Goal: Task Accomplishment & Management: Use online tool/utility

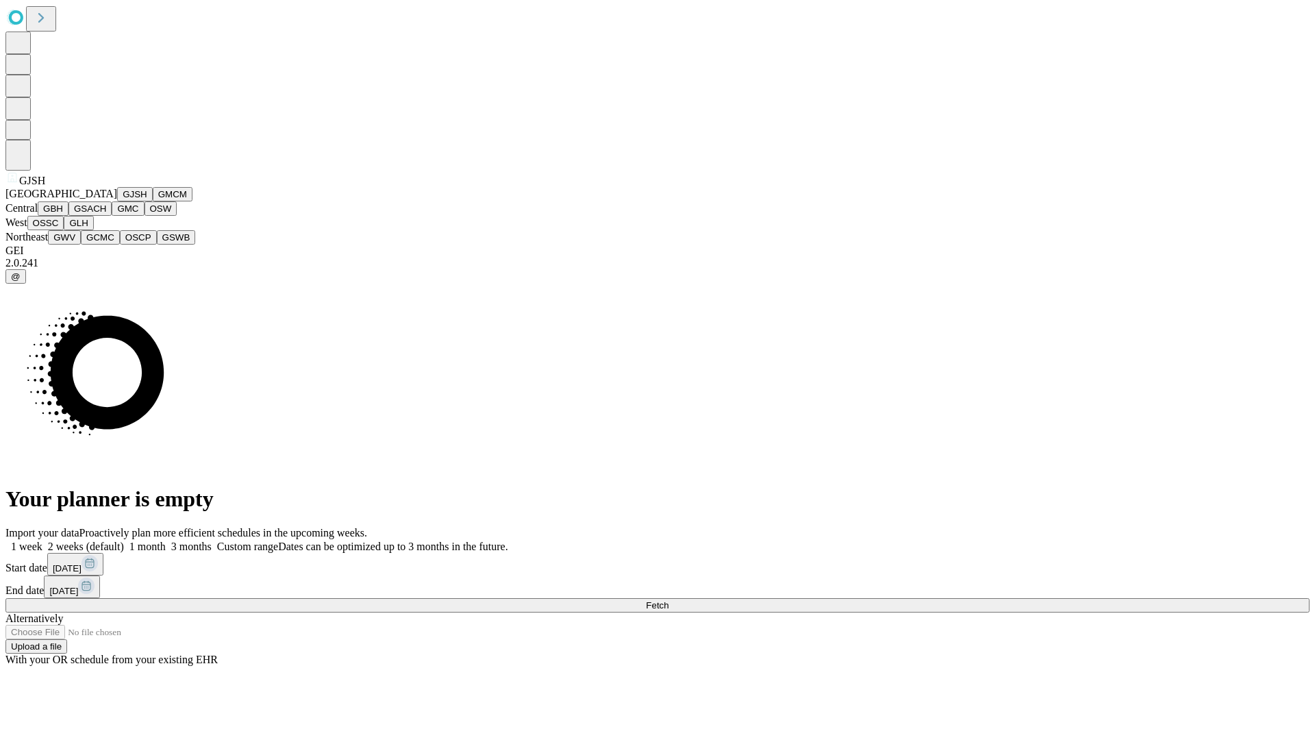
click at [117, 201] on button "GJSH" at bounding box center [135, 194] width 36 height 14
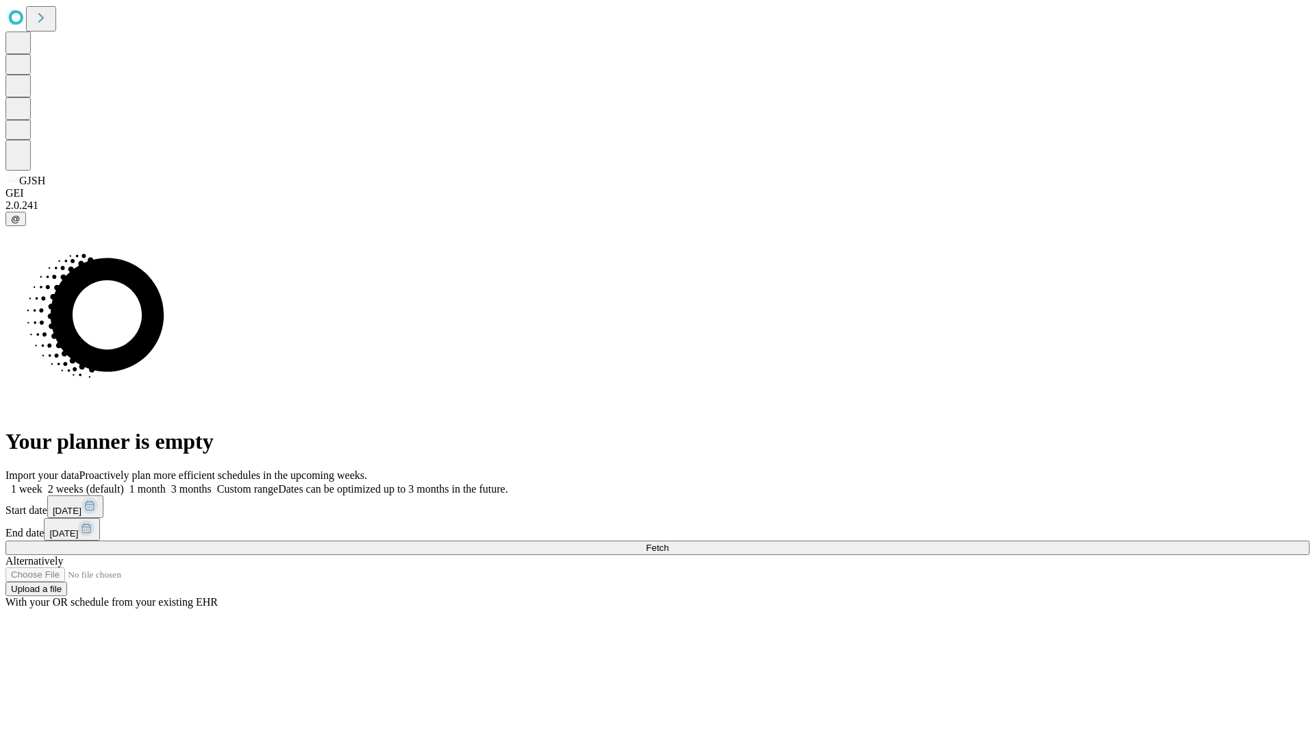
click at [166, 483] on label "1 month" at bounding box center [145, 489] width 42 height 12
click at [668, 542] on span "Fetch" at bounding box center [657, 547] width 23 height 10
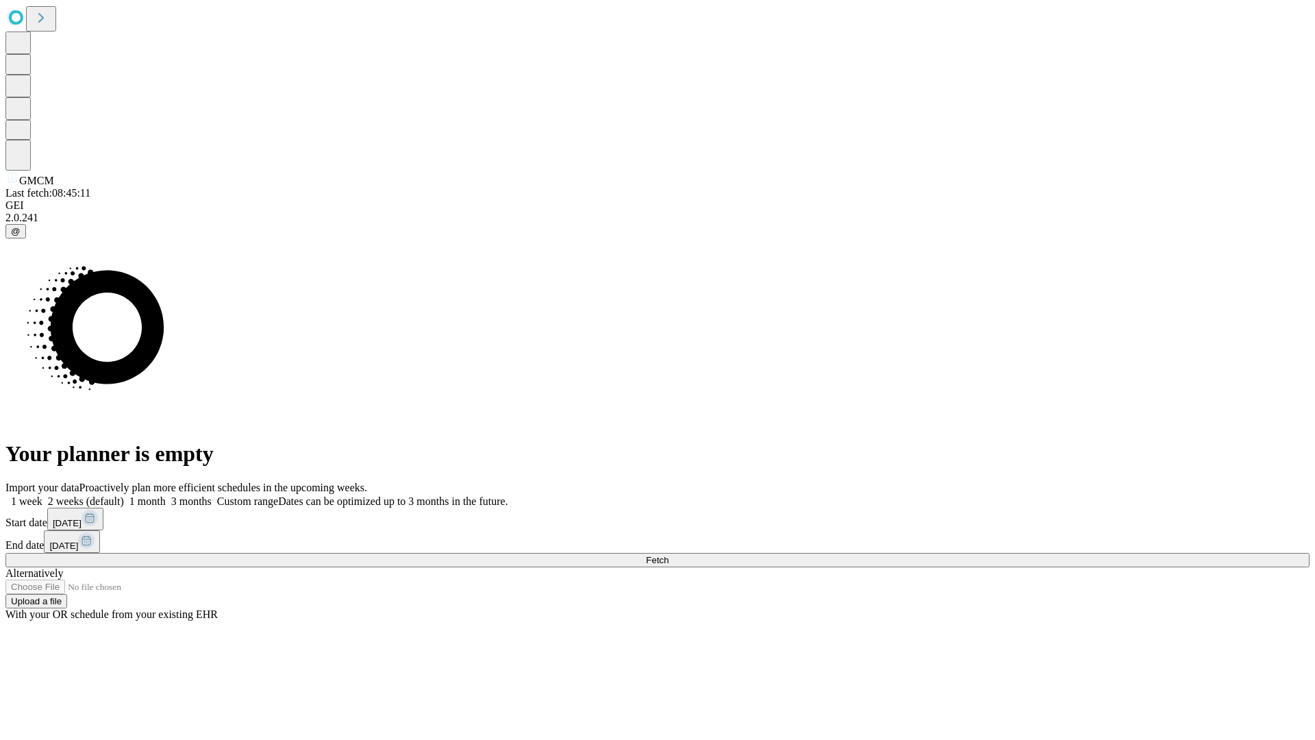
click at [166, 495] on label "1 month" at bounding box center [145, 501] width 42 height 12
click at [668, 555] on span "Fetch" at bounding box center [657, 560] width 23 height 10
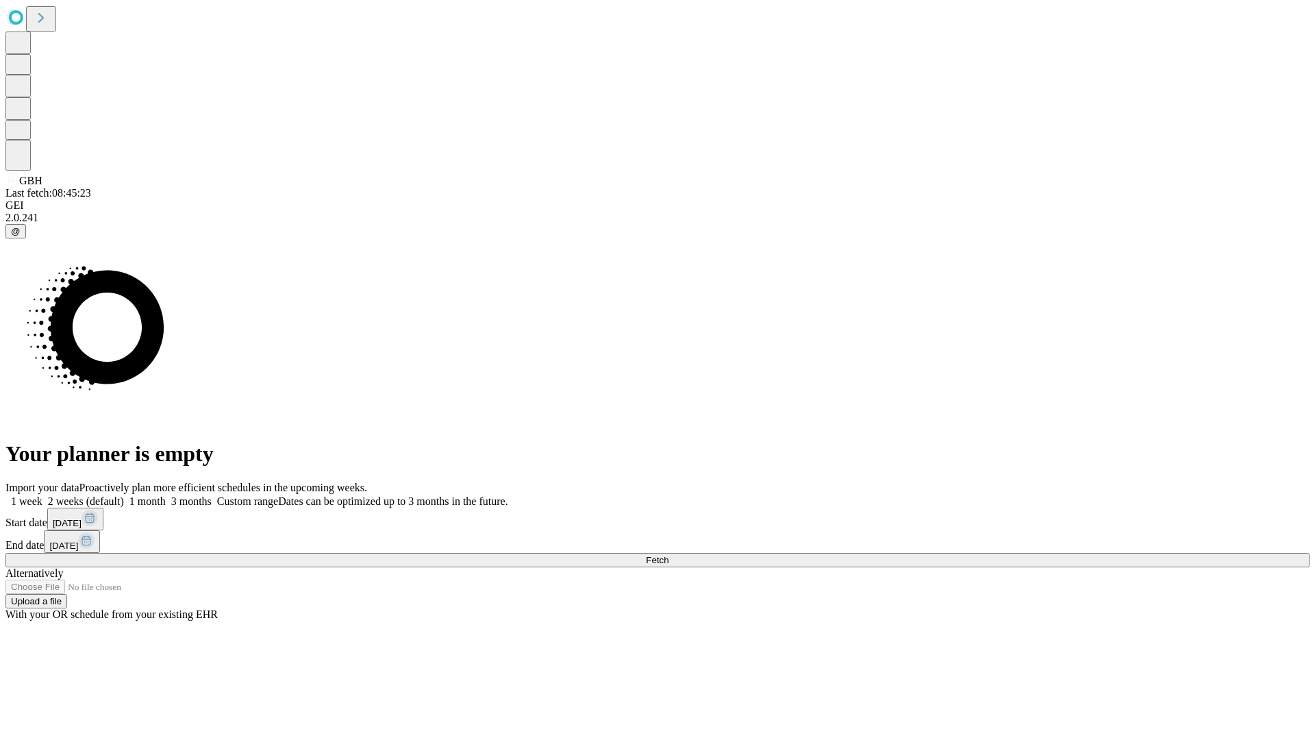
click at [166, 495] on label "1 month" at bounding box center [145, 501] width 42 height 12
click at [668, 555] on span "Fetch" at bounding box center [657, 560] width 23 height 10
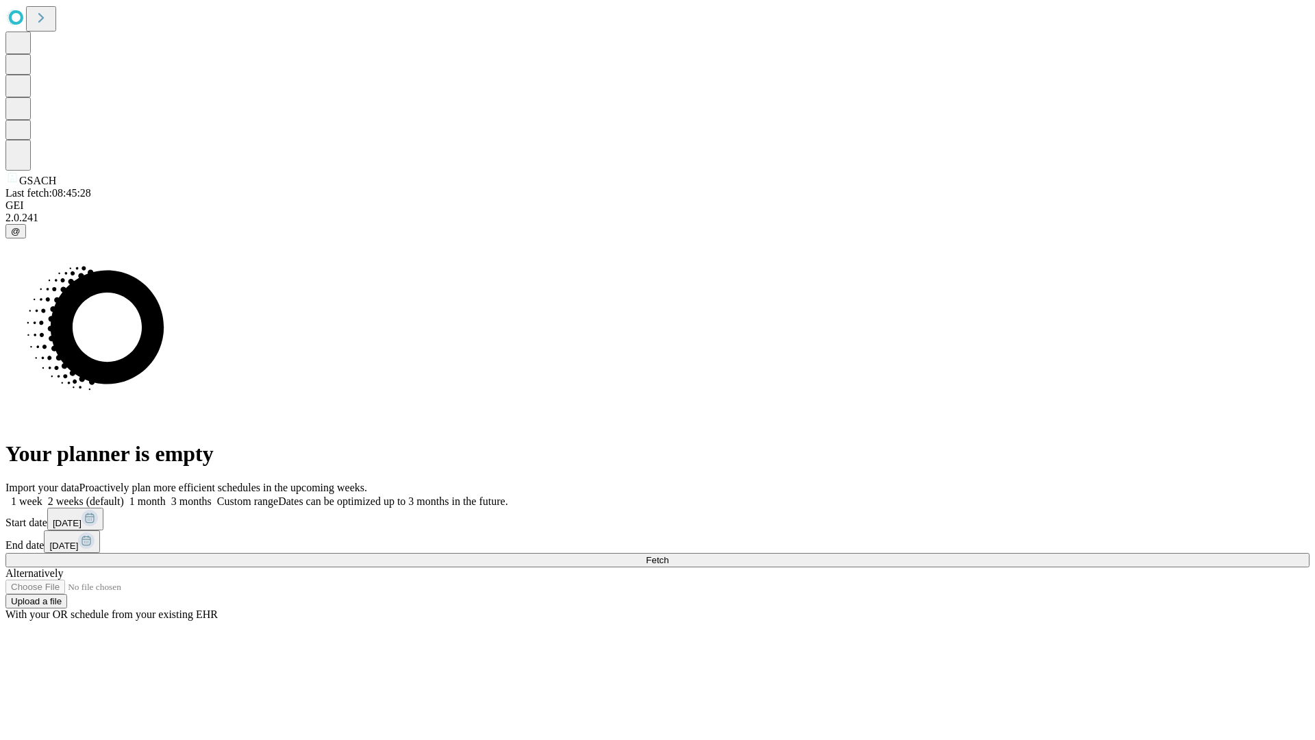
click at [166, 495] on label "1 month" at bounding box center [145, 501] width 42 height 12
click at [668, 555] on span "Fetch" at bounding box center [657, 560] width 23 height 10
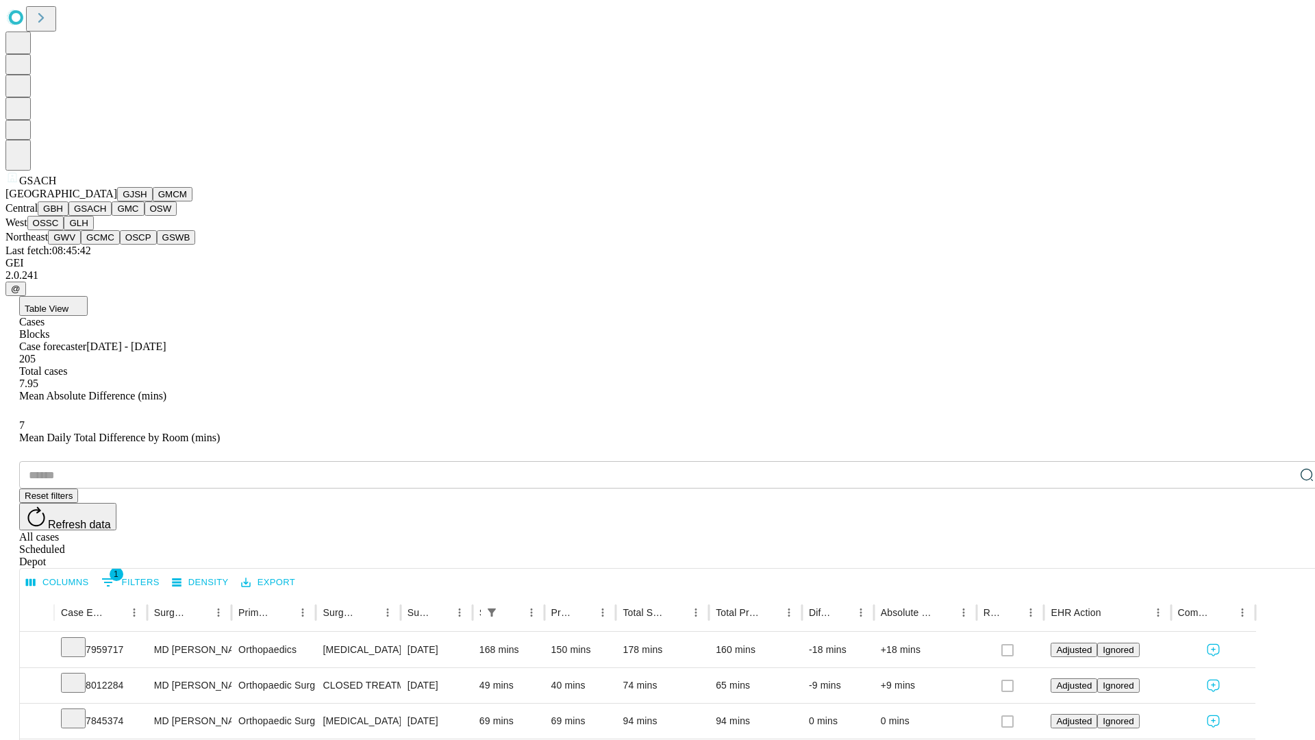
click at [112, 216] on button "GMC" at bounding box center [128, 208] width 32 height 14
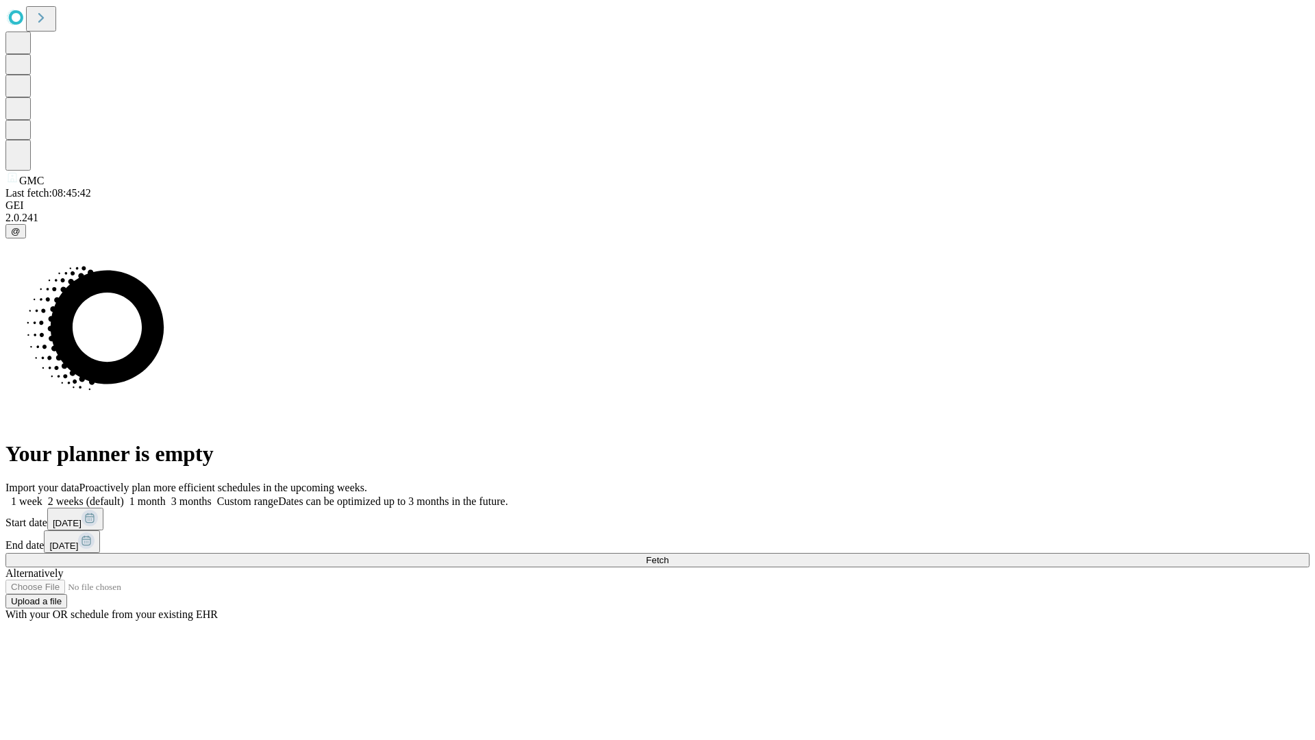
click at [166, 495] on label "1 month" at bounding box center [145, 501] width 42 height 12
click at [668, 555] on span "Fetch" at bounding box center [657, 560] width 23 height 10
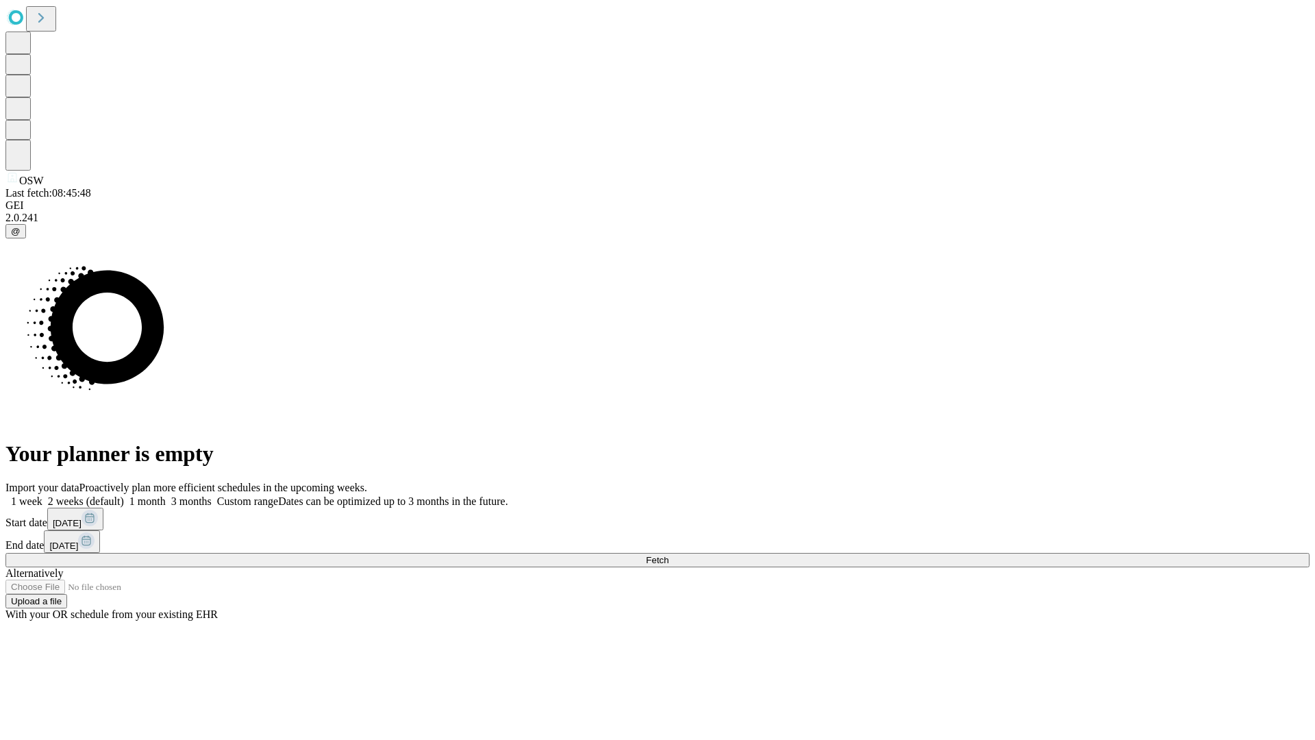
click at [166, 495] on label "1 month" at bounding box center [145, 501] width 42 height 12
click at [668, 555] on span "Fetch" at bounding box center [657, 560] width 23 height 10
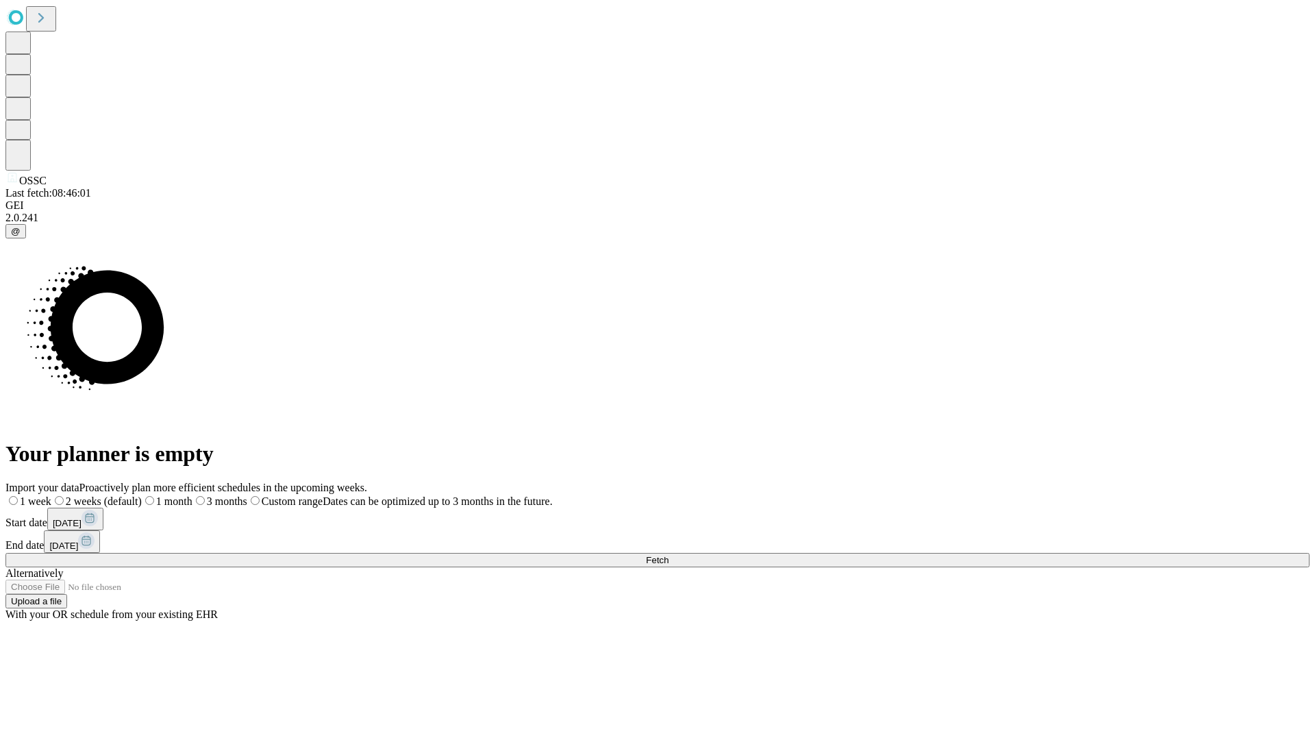
click at [192, 495] on label "1 month" at bounding box center [167, 501] width 51 height 12
click at [668, 555] on span "Fetch" at bounding box center [657, 560] width 23 height 10
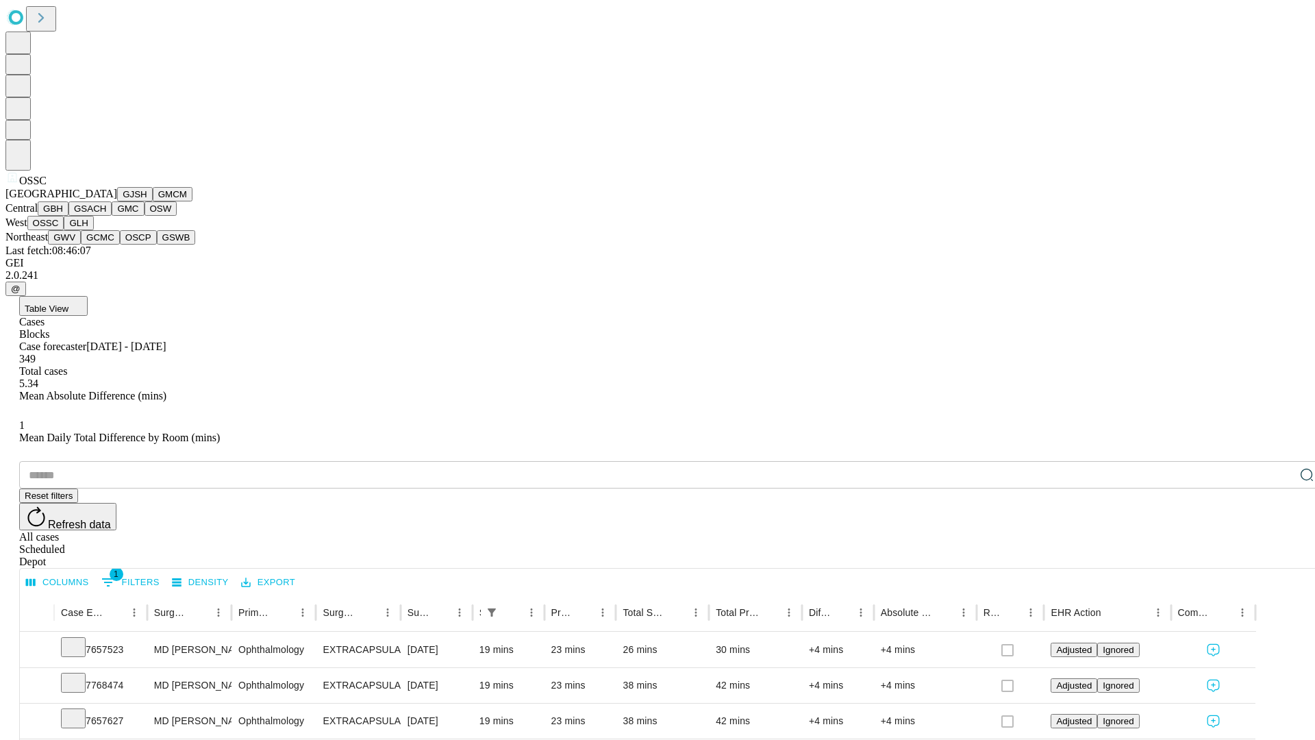
click at [93, 230] on button "GLH" at bounding box center [78, 223] width 29 height 14
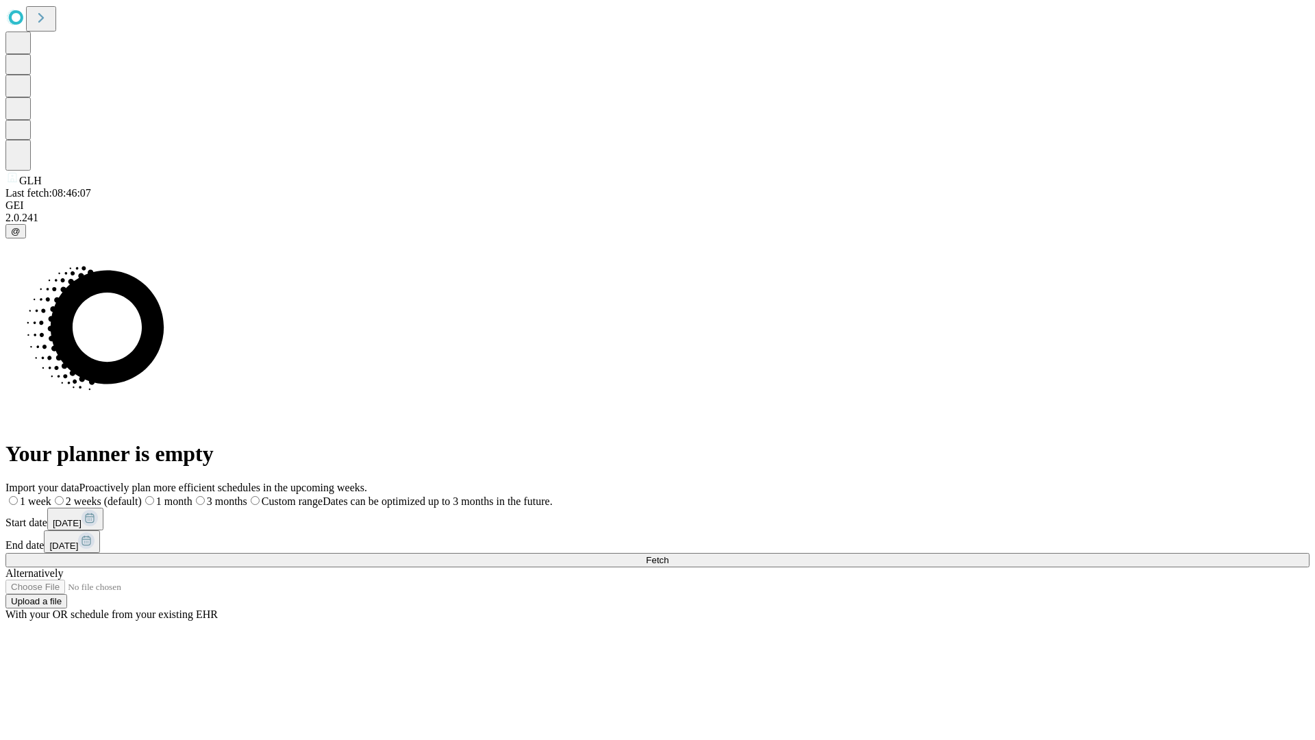
click at [668, 555] on span "Fetch" at bounding box center [657, 560] width 23 height 10
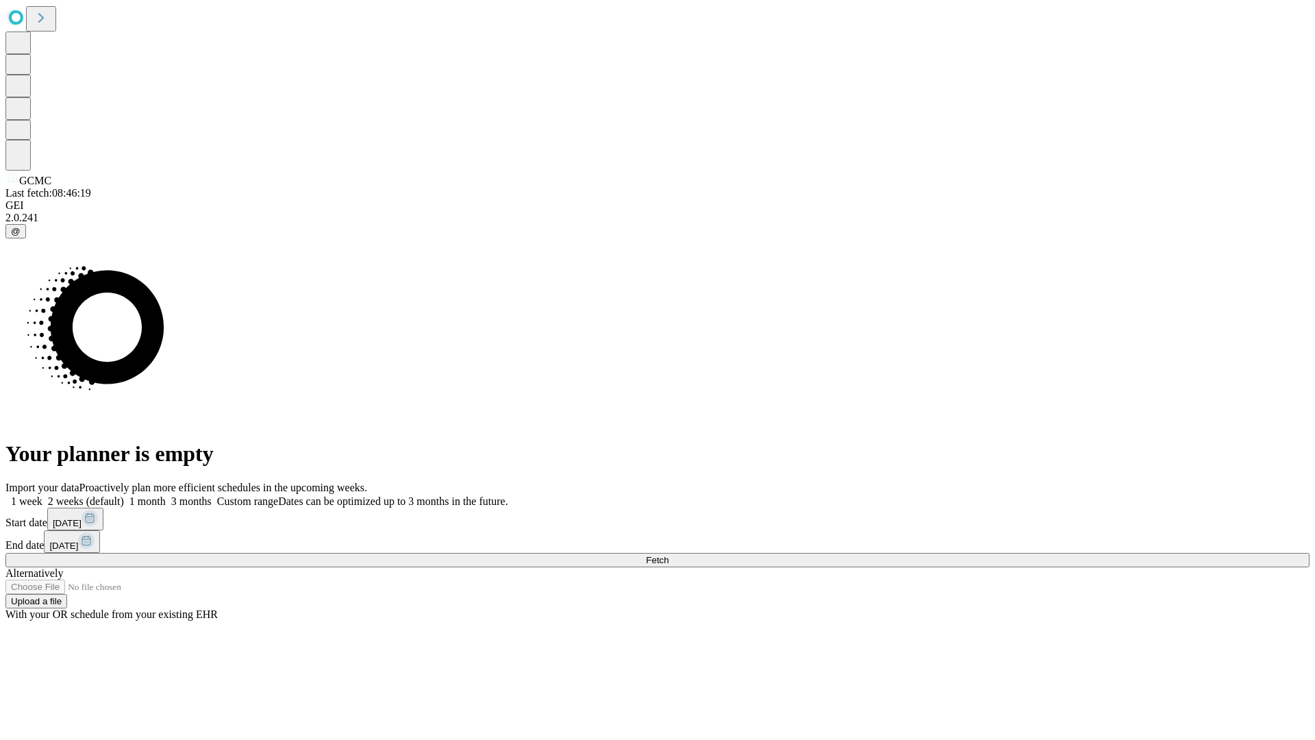
click at [166, 495] on label "1 month" at bounding box center [145, 501] width 42 height 12
click at [668, 555] on span "Fetch" at bounding box center [657, 560] width 23 height 10
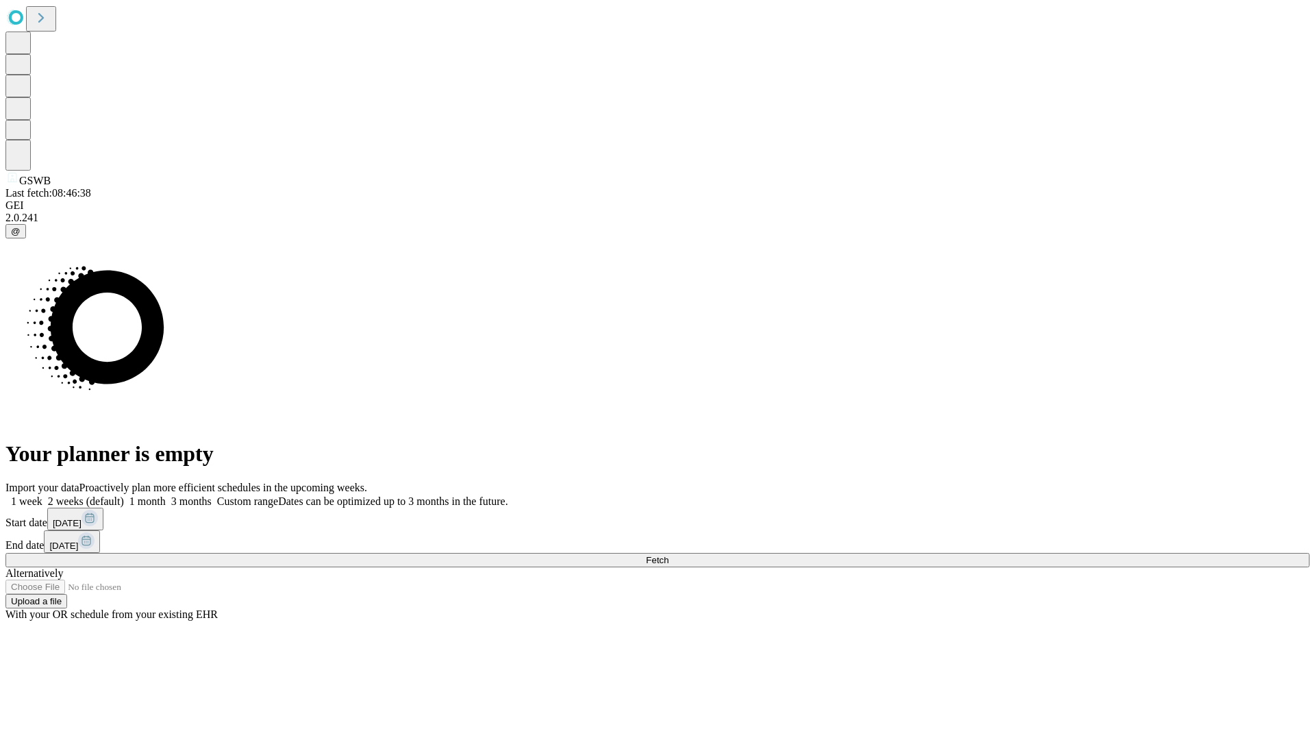
click at [166, 495] on label "1 month" at bounding box center [145, 501] width 42 height 12
click at [668, 555] on span "Fetch" at bounding box center [657, 560] width 23 height 10
